Goal: Task Accomplishment & Management: Use online tool/utility

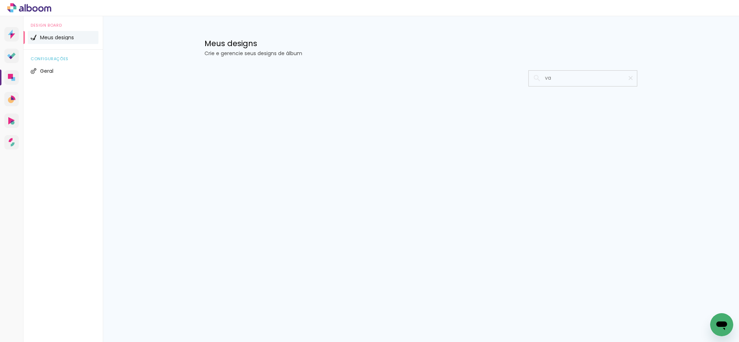
type input "v"
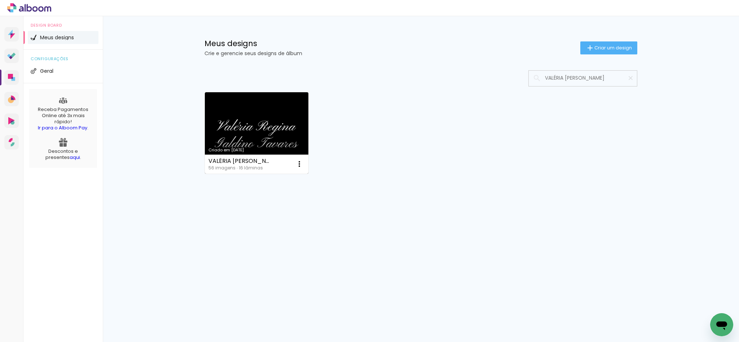
type input "VALÉRIA [PERSON_NAME]"
type paper-input "VALÉRIA [PERSON_NAME]"
click at [269, 107] on link "Criado em [DATE]" at bounding box center [256, 132] width 103 height 81
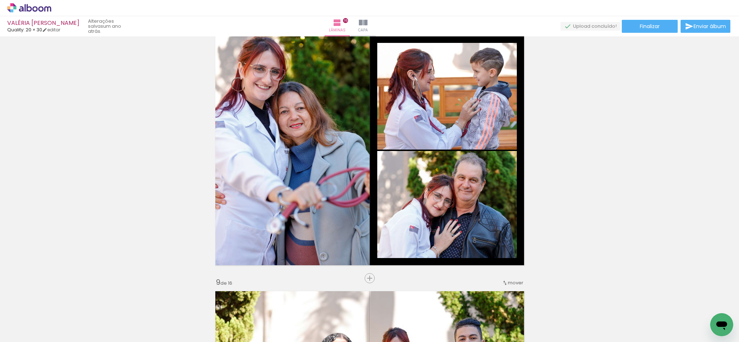
scroll to position [1839, 0]
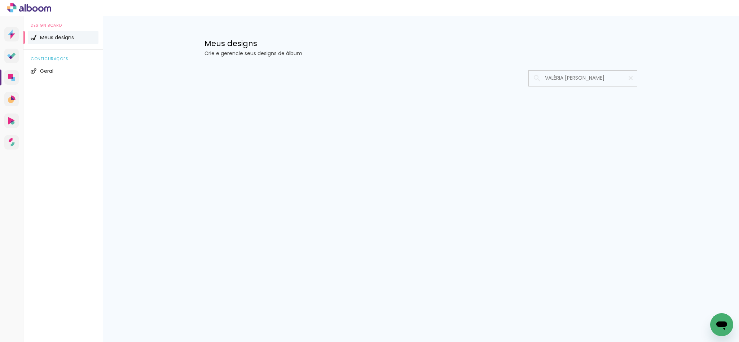
type input "VALÉRIA [PERSON_NAME]"
type paper-input "VALÉRIA [PERSON_NAME]"
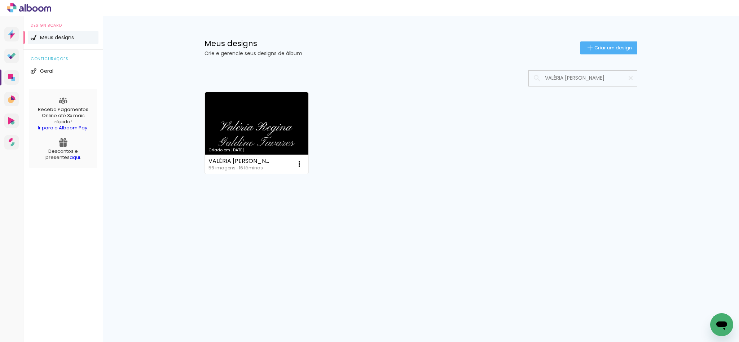
drag, startPoint x: 555, startPoint y: 79, endPoint x: 564, endPoint y: 80, distance: 8.4
click at [557, 79] on input "VALÉRIA REGINA GALDINO" at bounding box center [586, 78] width 90 height 15
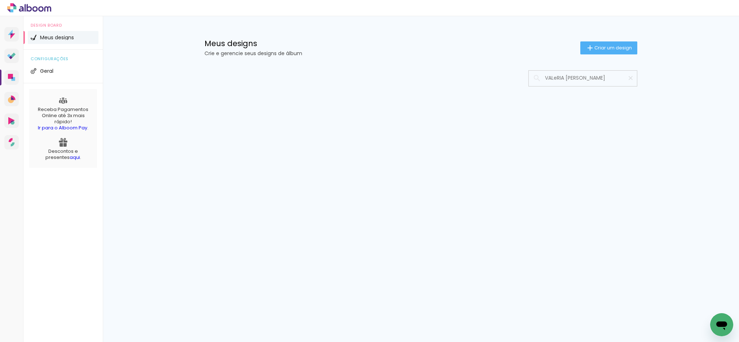
click at [611, 79] on input "VALeRIA REGINA GALDINO" at bounding box center [586, 78] width 90 height 15
type input "VALeRIA REGINA GALDINO"
type paper-input "VALeRIA REGINA GALDINO"
click at [584, 74] on input "VALeRIA REGINA GALDINO" at bounding box center [586, 78] width 90 height 15
click at [587, 75] on input "VALeRIA GALDINO" at bounding box center [586, 78] width 90 height 15
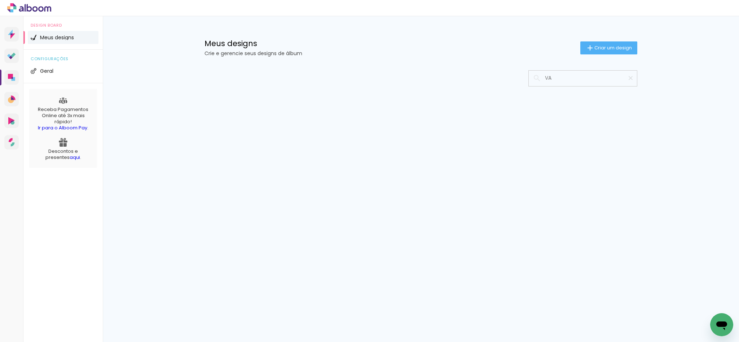
type input "V"
type input "e"
type input "VALÉRIA"
click at [587, 75] on input "VALÉRIA" at bounding box center [586, 78] width 90 height 15
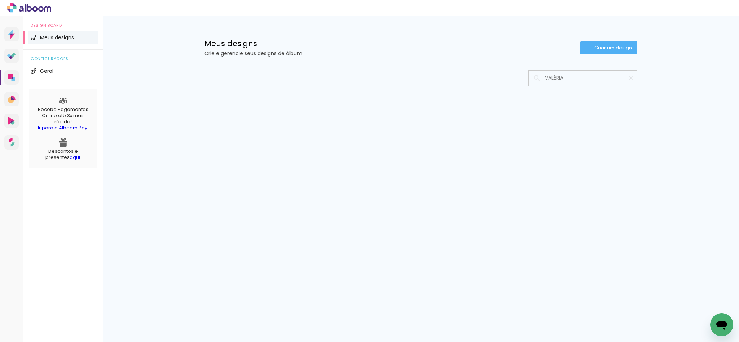
click at [589, 77] on input "VALÉRIA" at bounding box center [586, 78] width 90 height 15
click at [573, 84] on input at bounding box center [592, 78] width 103 height 15
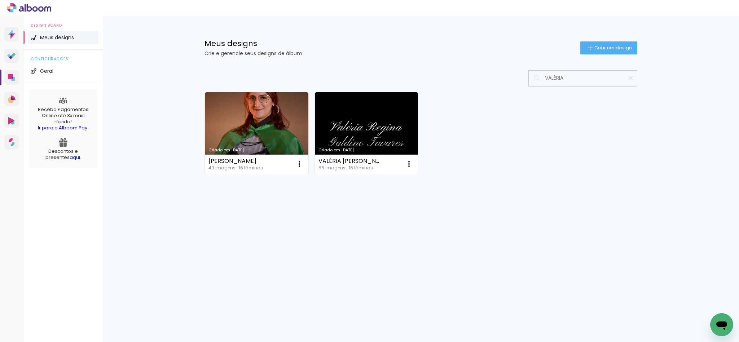
type input "VALÉRIA"
type paper-input "VALÉRIA"
click at [393, 158] on div "VALÉRIA [PERSON_NAME] 56 imagens ∙ 16 lâminas Abrir Fazer uma cópia Excluir" at bounding box center [366, 164] width 103 height 19
click at [393, 138] on link "Criado em [DATE]" at bounding box center [366, 132] width 103 height 81
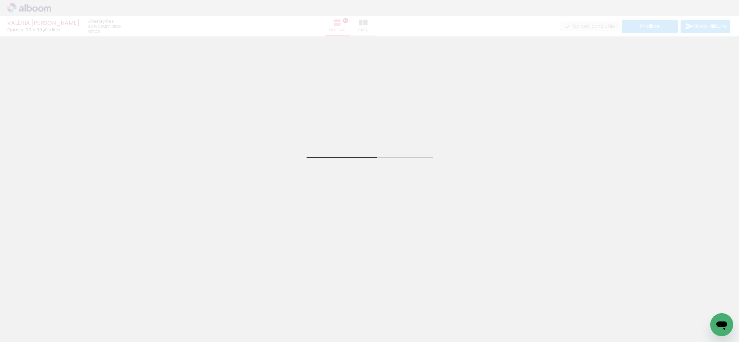
click at [382, 27] on div "VALÉRIA REGINA GALDINO TAVARES Quality: 20 × 30 editar um ano atrás. Lâminas 16…" at bounding box center [369, 18] width 739 height 36
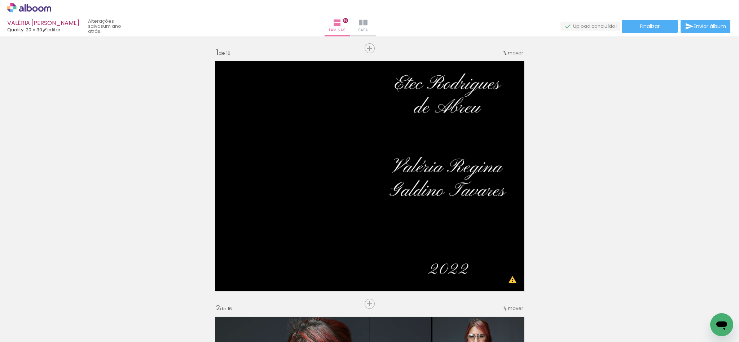
click at [368, 27] on span "Capa" at bounding box center [363, 30] width 10 height 6
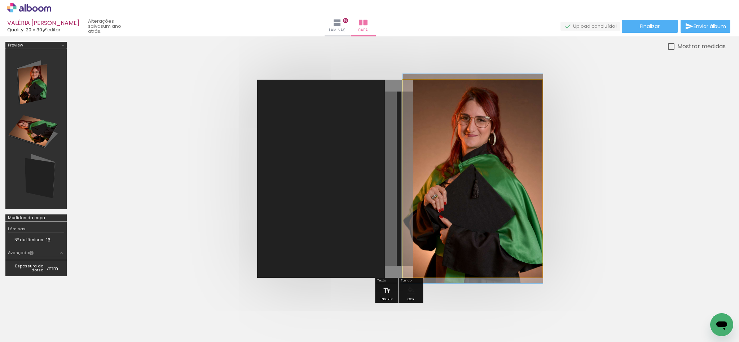
click at [472, 151] on quentale-photo at bounding box center [473, 179] width 140 height 198
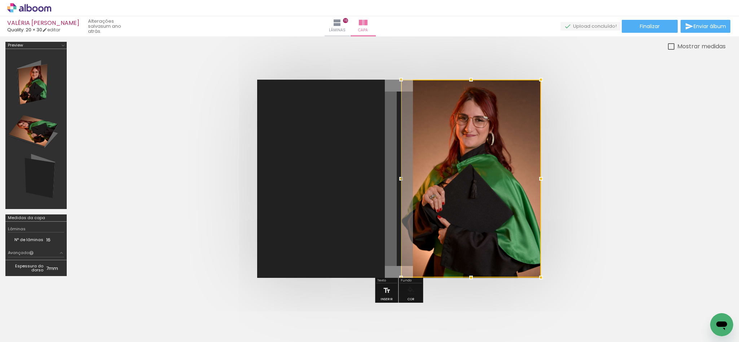
click at [494, 168] on div at bounding box center [471, 179] width 140 height 198
click at [350, 17] on paper-button "Lâminas 16" at bounding box center [336, 26] width 25 height 20
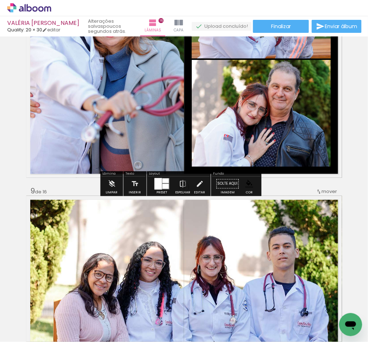
scroll to position [1947, 0]
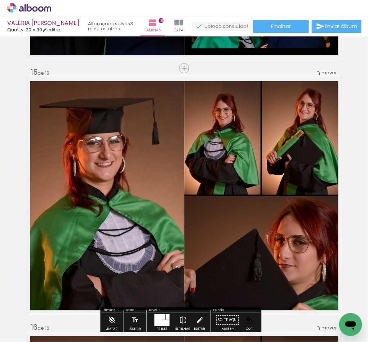
scroll to position [3560, 0]
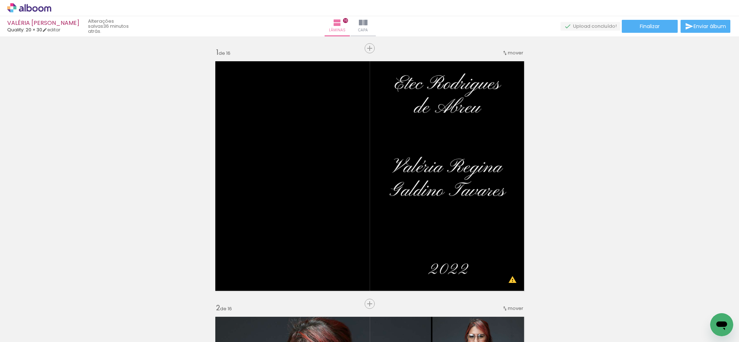
scroll to position [3560, 0]
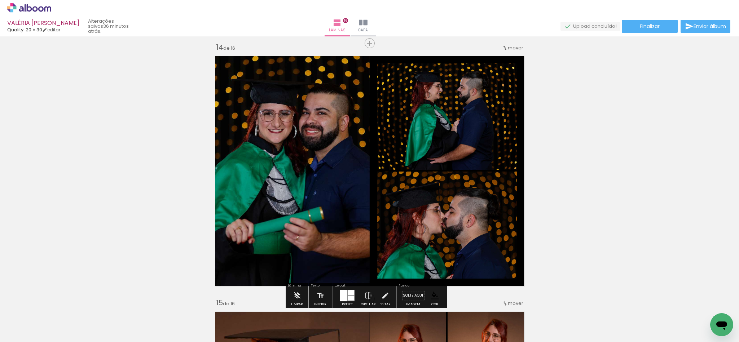
scroll to position [3344, 0]
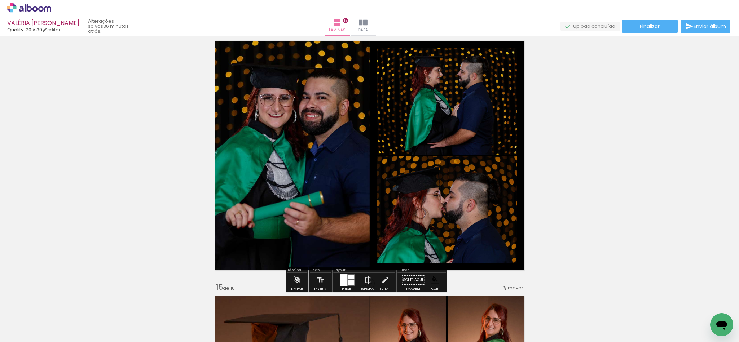
click at [52, 8] on link "› Editor de álbum" at bounding box center [53, 7] width 92 height 9
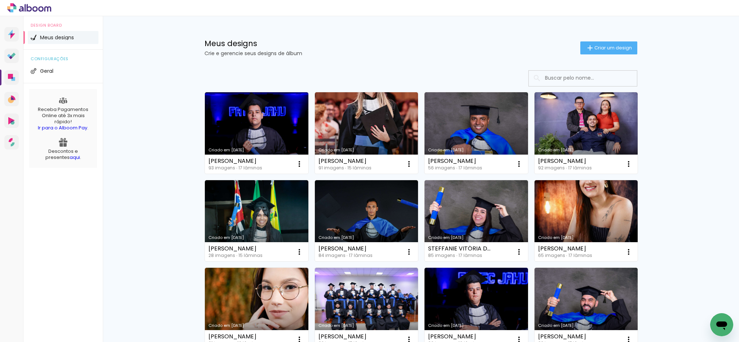
click at [564, 71] on input at bounding box center [592, 78] width 103 height 15
click at [567, 72] on input at bounding box center [592, 78] width 103 height 15
click at [567, 72] on input "ana vitoria ig" at bounding box center [592, 78] width 103 height 15
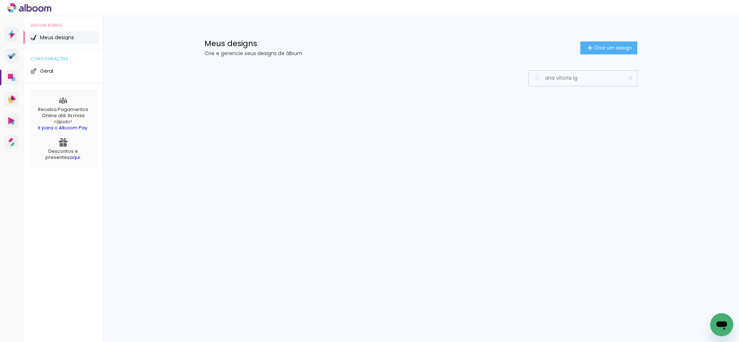
click at [597, 79] on input "ana vitoria ig" at bounding box center [586, 78] width 90 height 15
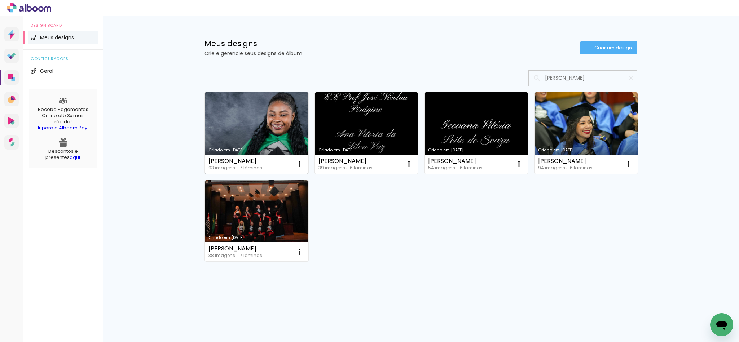
type input "ana vit"
type paper-input "ana vit"
click at [278, 122] on link "Criado em 02/09/25" at bounding box center [256, 132] width 103 height 81
